Goal: Information Seeking & Learning: Learn about a topic

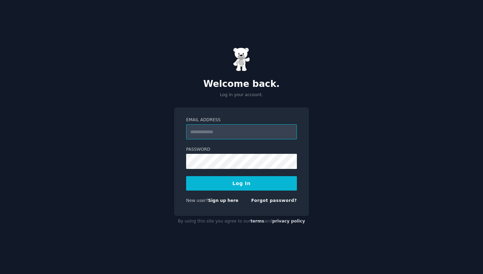
click at [238, 126] on input "Email Address" at bounding box center [241, 132] width 111 height 15
paste input "**********"
type input "**********"
click at [211, 184] on button "Log In" at bounding box center [241, 183] width 111 height 14
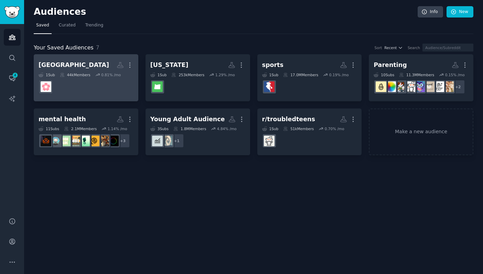
click at [65, 65] on h2 "salem More" at bounding box center [86, 65] width 95 height 12
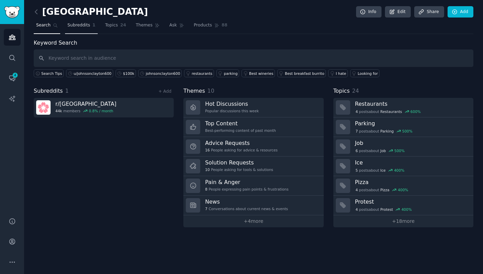
click at [77, 25] on span "Subreddits" at bounding box center [78, 25] width 23 height 6
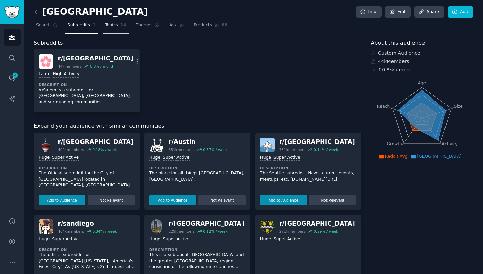
click at [111, 26] on span "Topics" at bounding box center [111, 25] width 13 height 6
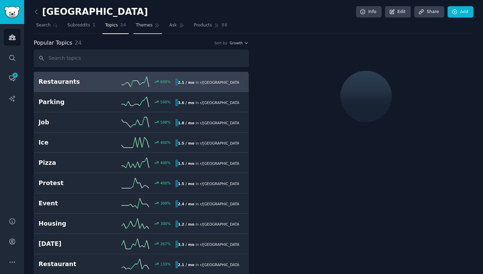
click at [141, 27] on span "Themes" at bounding box center [144, 25] width 17 height 6
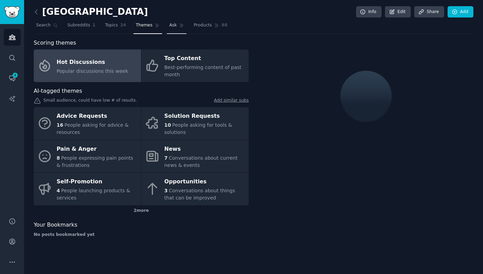
click at [176, 26] on link "Ask" at bounding box center [177, 27] width 20 height 14
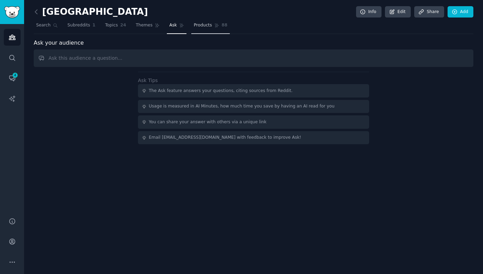
click at [198, 26] on span "Products" at bounding box center [203, 25] width 18 height 6
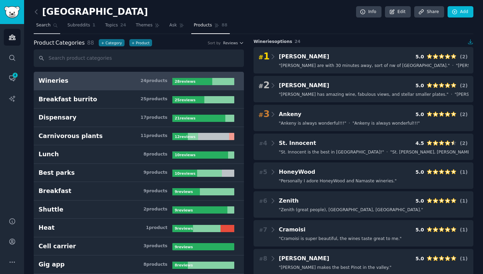
click at [39, 24] on span "Search" at bounding box center [43, 25] width 14 height 6
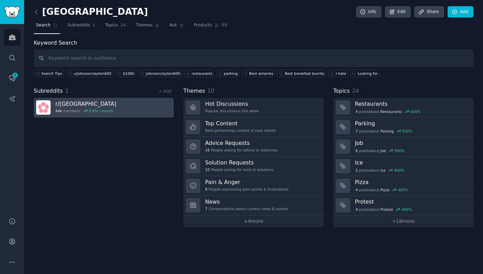
click at [69, 104] on h3 "r/ SALEM" at bounding box center [85, 103] width 61 height 7
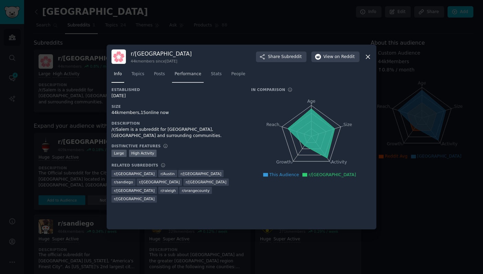
click at [187, 77] on link "Performance" at bounding box center [188, 76] width 32 height 14
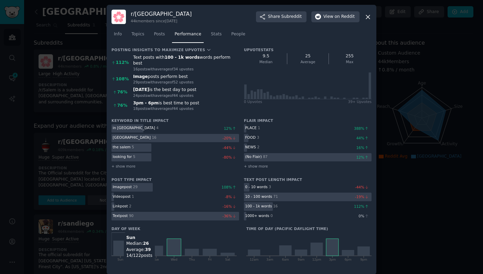
click at [120, 246] on icon at bounding box center [120, 248] width 14 height 15
click at [231, 37] on span "People" at bounding box center [238, 34] width 14 height 6
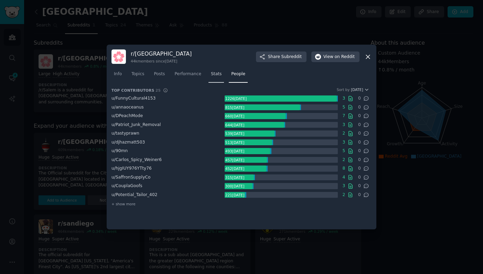
click at [217, 75] on span "Stats" at bounding box center [216, 74] width 11 height 6
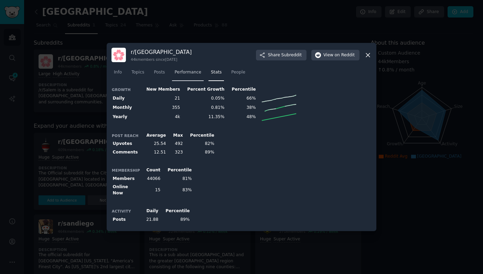
click at [193, 75] on span "Performance" at bounding box center [187, 72] width 27 height 6
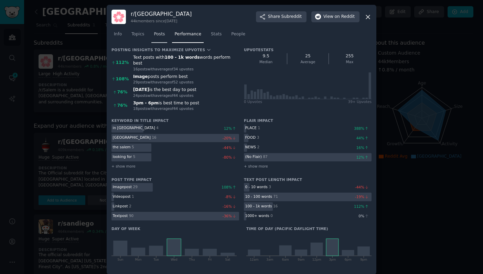
click at [163, 36] on span "Posts" at bounding box center [159, 34] width 11 height 6
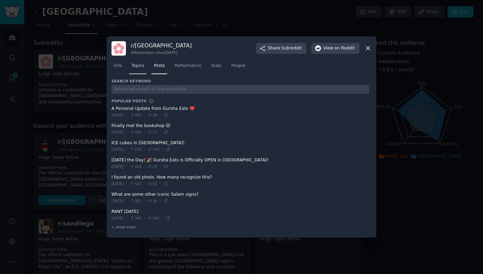
click at [139, 68] on span "Topics" at bounding box center [137, 66] width 13 height 6
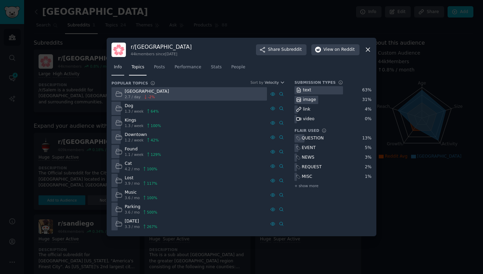
click at [121, 71] on link "Info" at bounding box center [117, 69] width 13 height 14
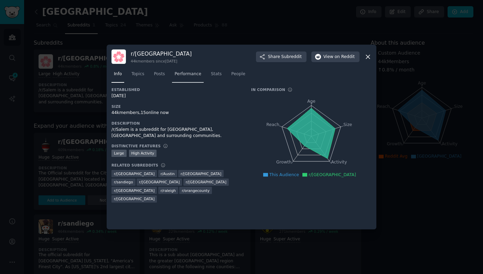
click at [198, 77] on link "Performance" at bounding box center [188, 76] width 32 height 14
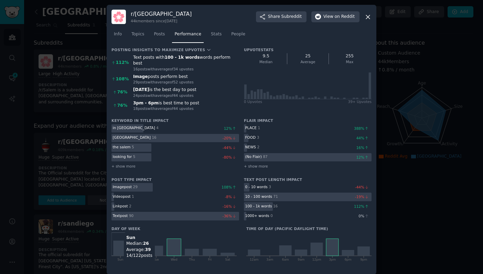
click at [123, 243] on icon at bounding box center [120, 248] width 14 height 15
click at [116, 242] on icon at bounding box center [120, 248] width 14 height 15
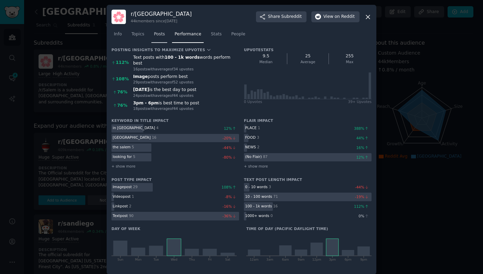
click at [161, 35] on span "Posts" at bounding box center [159, 34] width 11 height 6
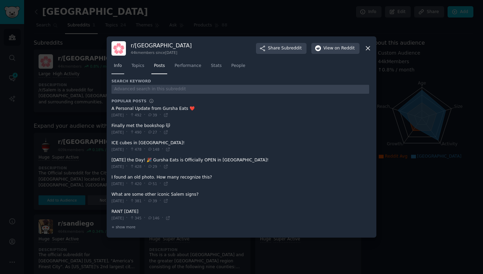
click at [119, 67] on span "Info" at bounding box center [118, 66] width 8 height 6
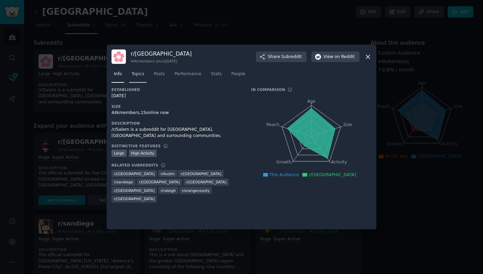
click at [141, 75] on span "Topics" at bounding box center [137, 74] width 13 height 6
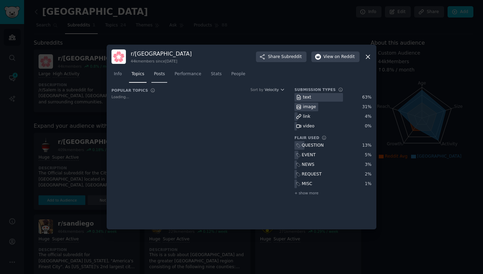
click at [160, 76] on span "Posts" at bounding box center [159, 74] width 11 height 6
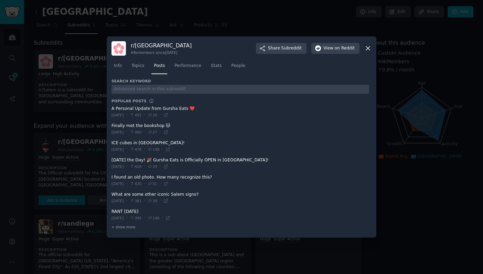
click at [186, 75] on div "Info Topics Posts Performance Stats People" at bounding box center [241, 67] width 260 height 23
click at [190, 66] on span "Performance" at bounding box center [187, 66] width 27 height 6
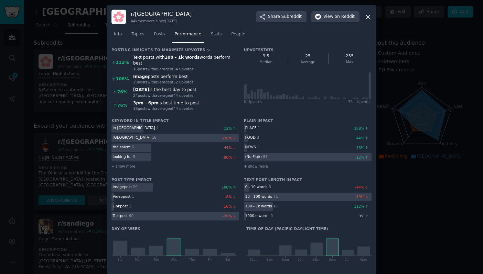
click at [370, 17] on icon at bounding box center [367, 16] width 7 height 7
